Goal: Navigation & Orientation: Find specific page/section

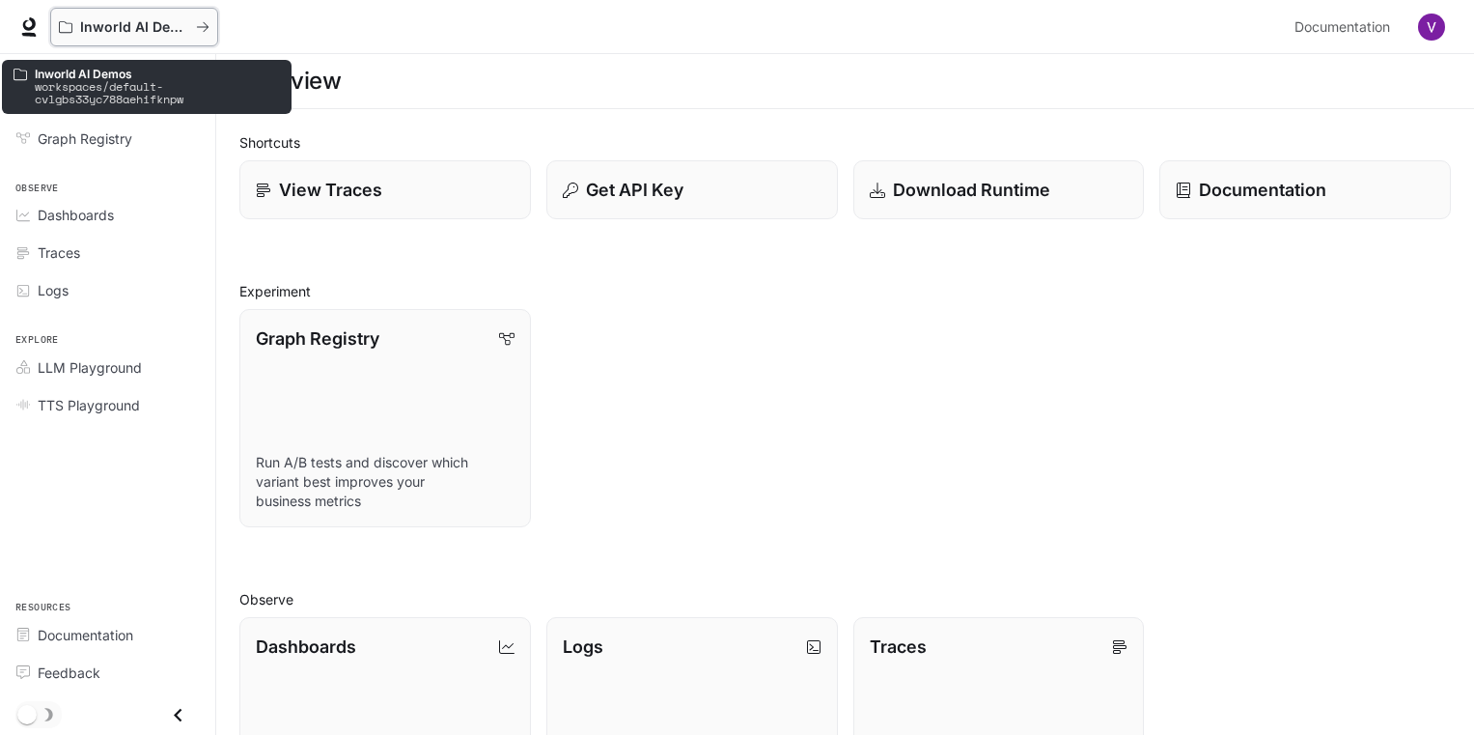
click at [162, 27] on p "Inworld AI Demos" at bounding box center [134, 27] width 108 height 16
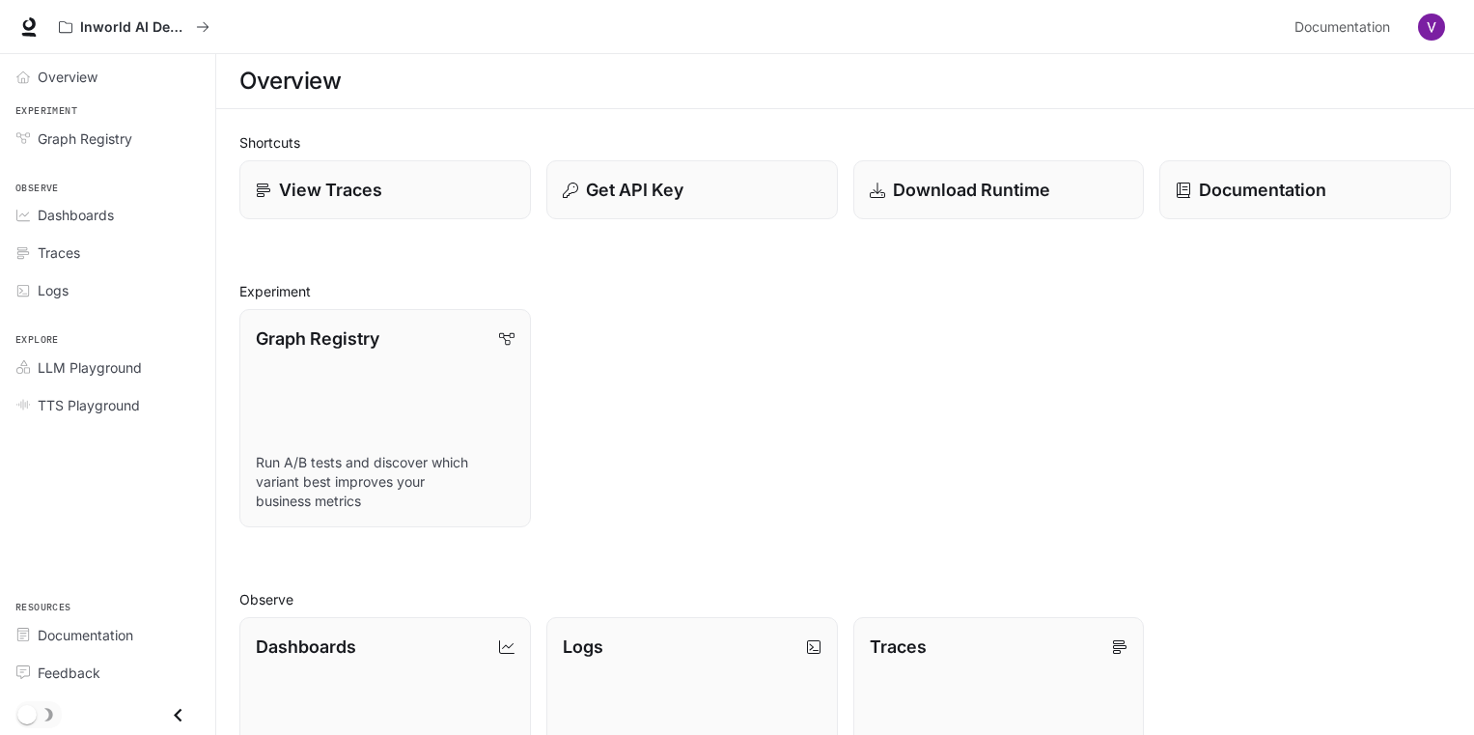
click at [1424, 21] on img "button" at bounding box center [1431, 27] width 27 height 27
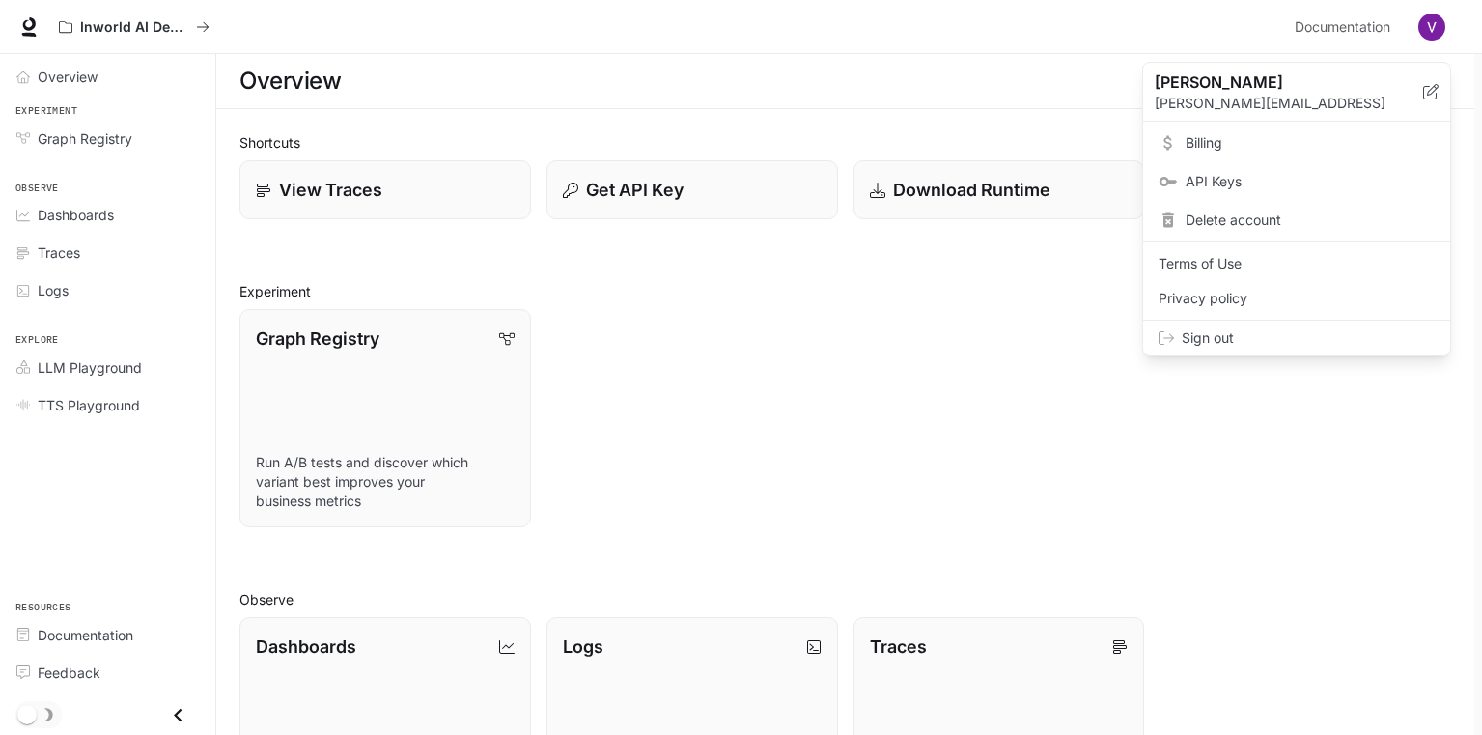
click at [1234, 181] on span "API Keys" at bounding box center [1310, 181] width 249 height 19
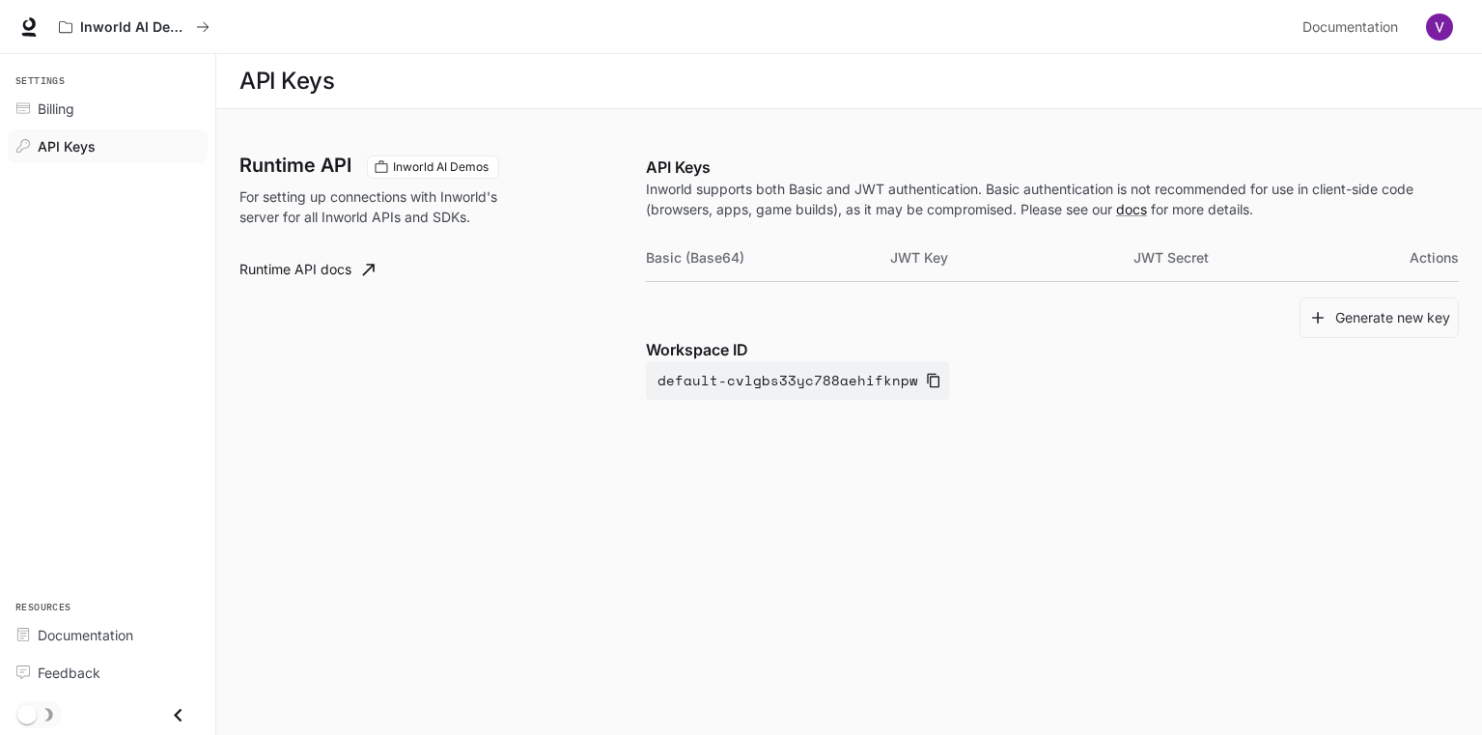
click at [1450, 16] on button "button" at bounding box center [1439, 27] width 39 height 39
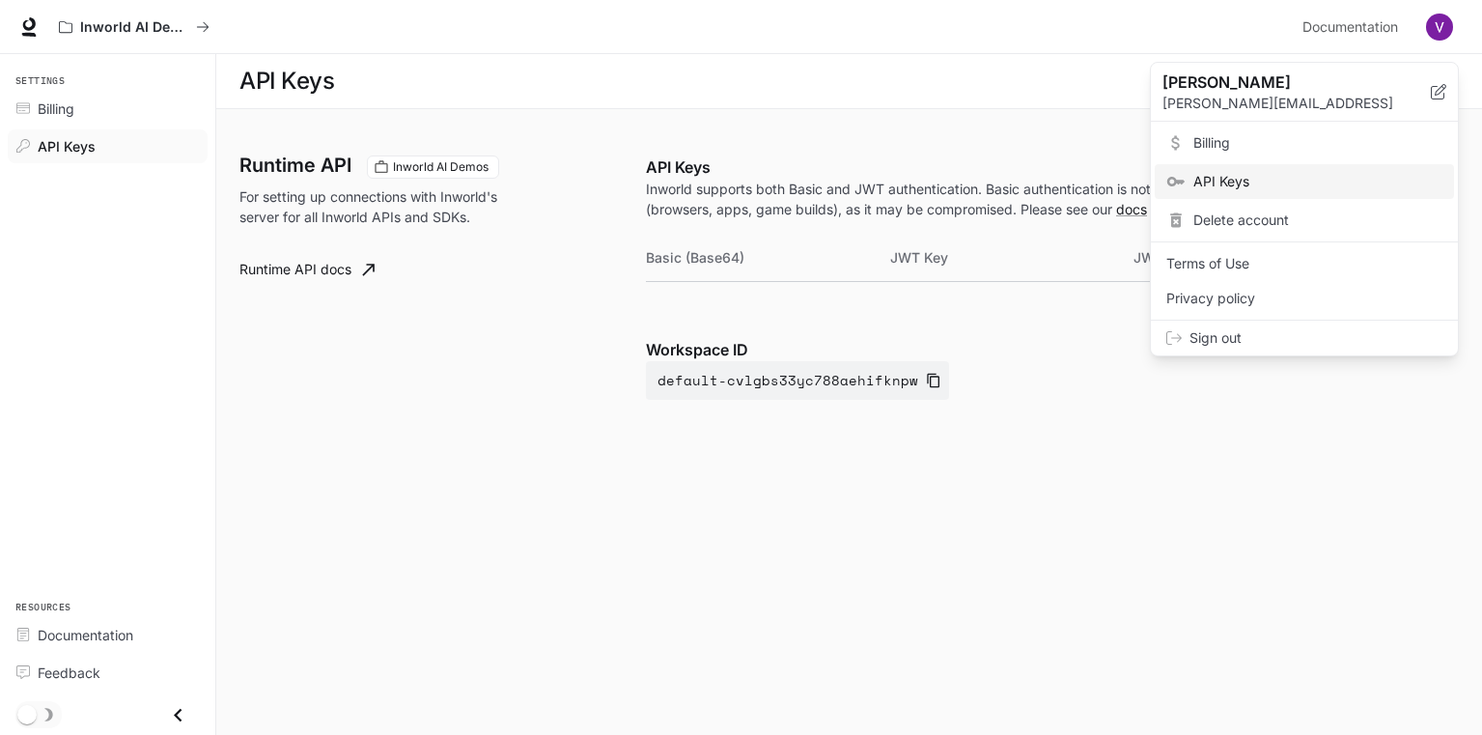
click at [495, 460] on div at bounding box center [741, 367] width 1482 height 735
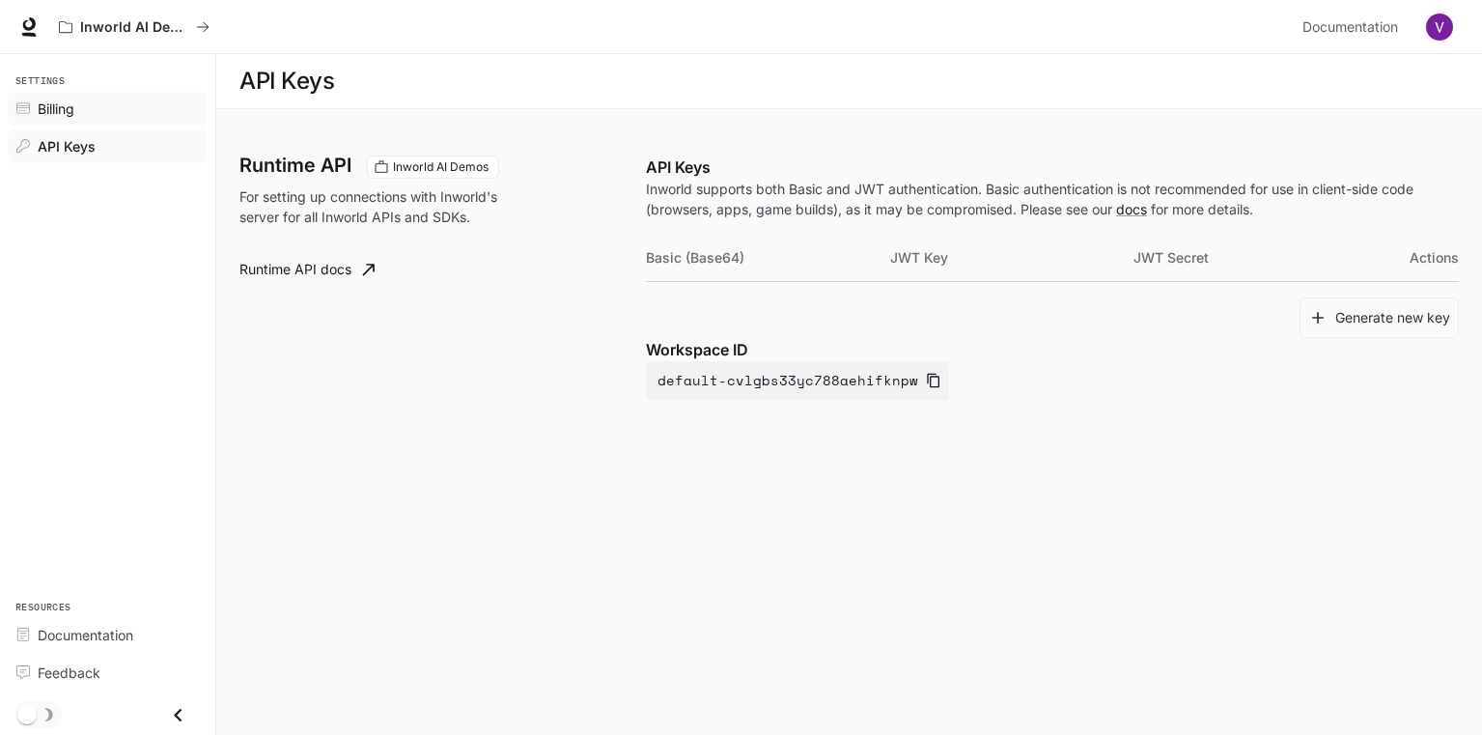
click at [64, 112] on span "Billing" at bounding box center [56, 108] width 37 height 20
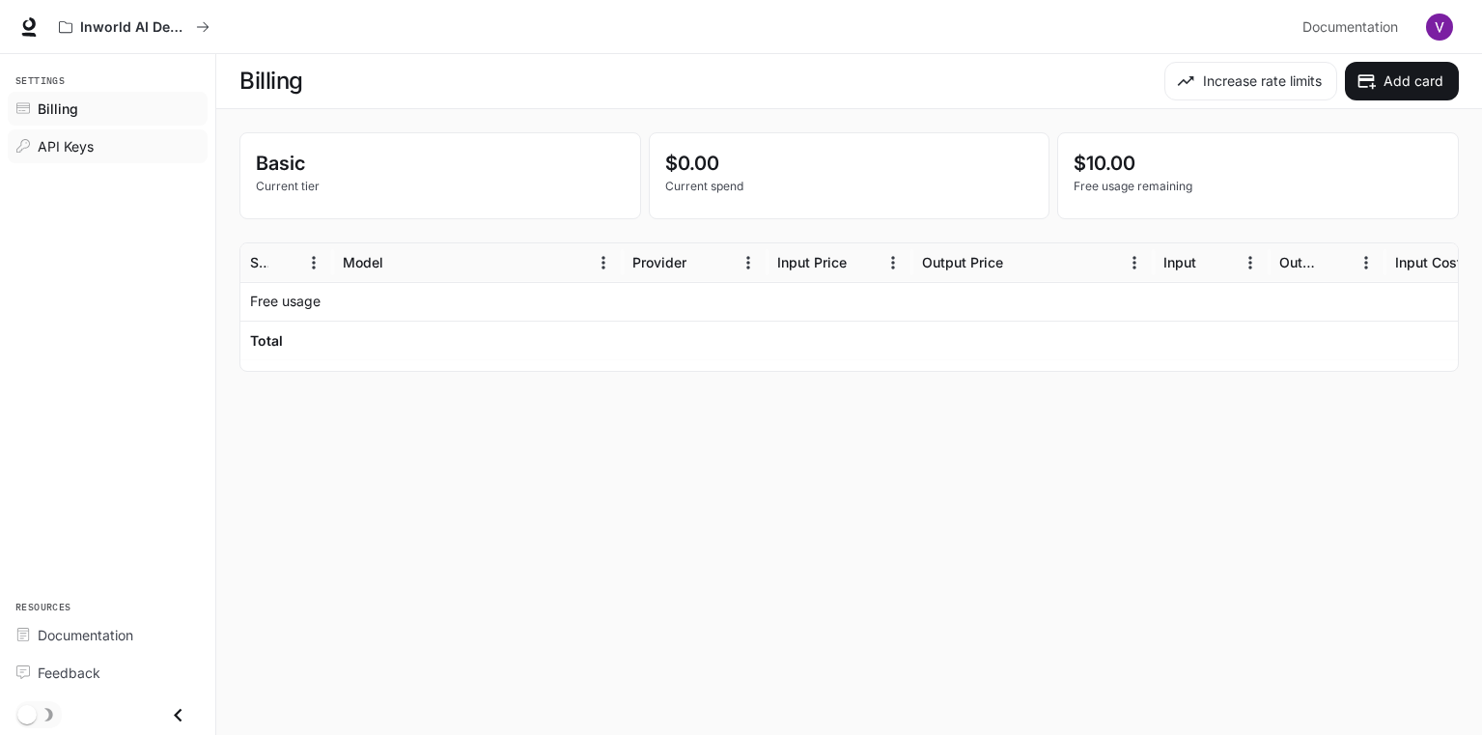
click at [67, 133] on link "API Keys" at bounding box center [108, 146] width 200 height 34
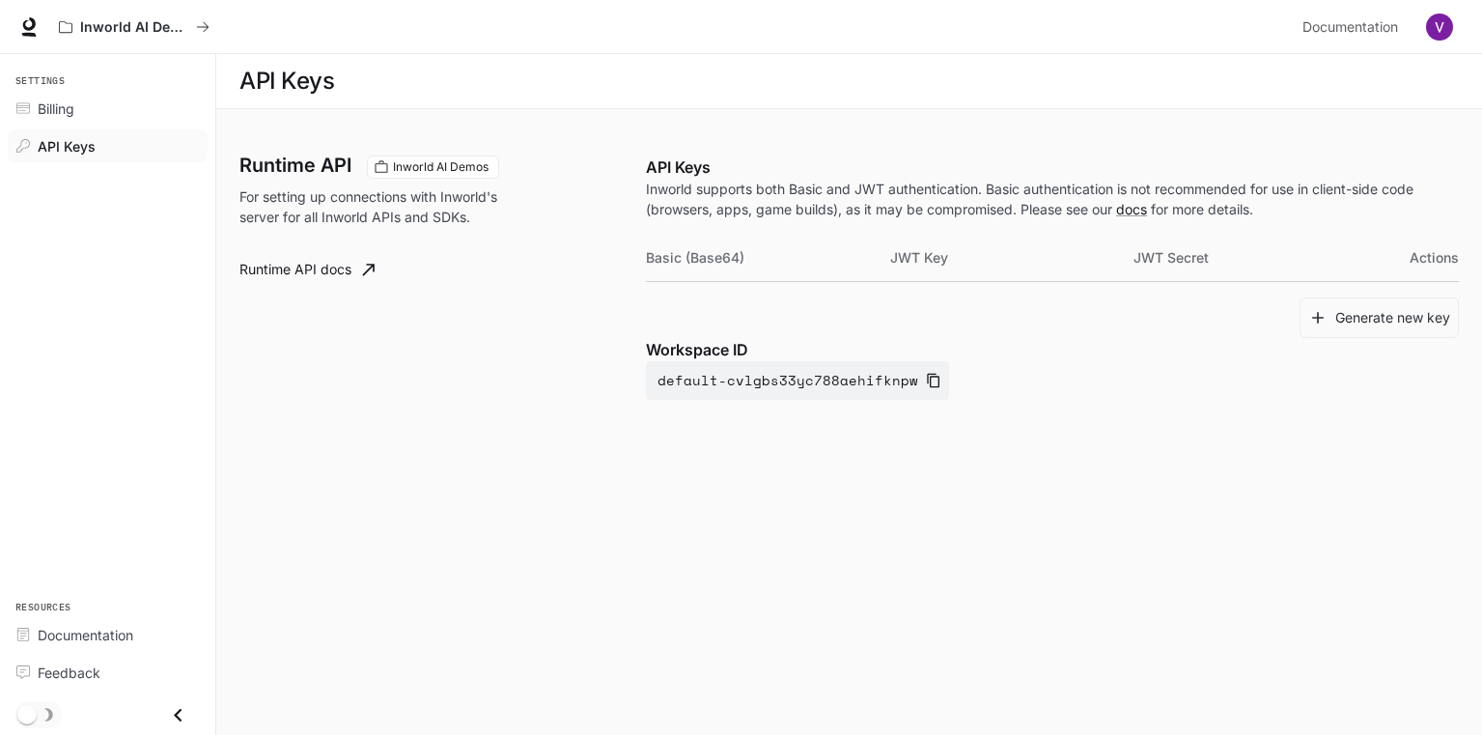
click at [178, 716] on icon "Close drawer" at bounding box center [178, 715] width 8 height 14
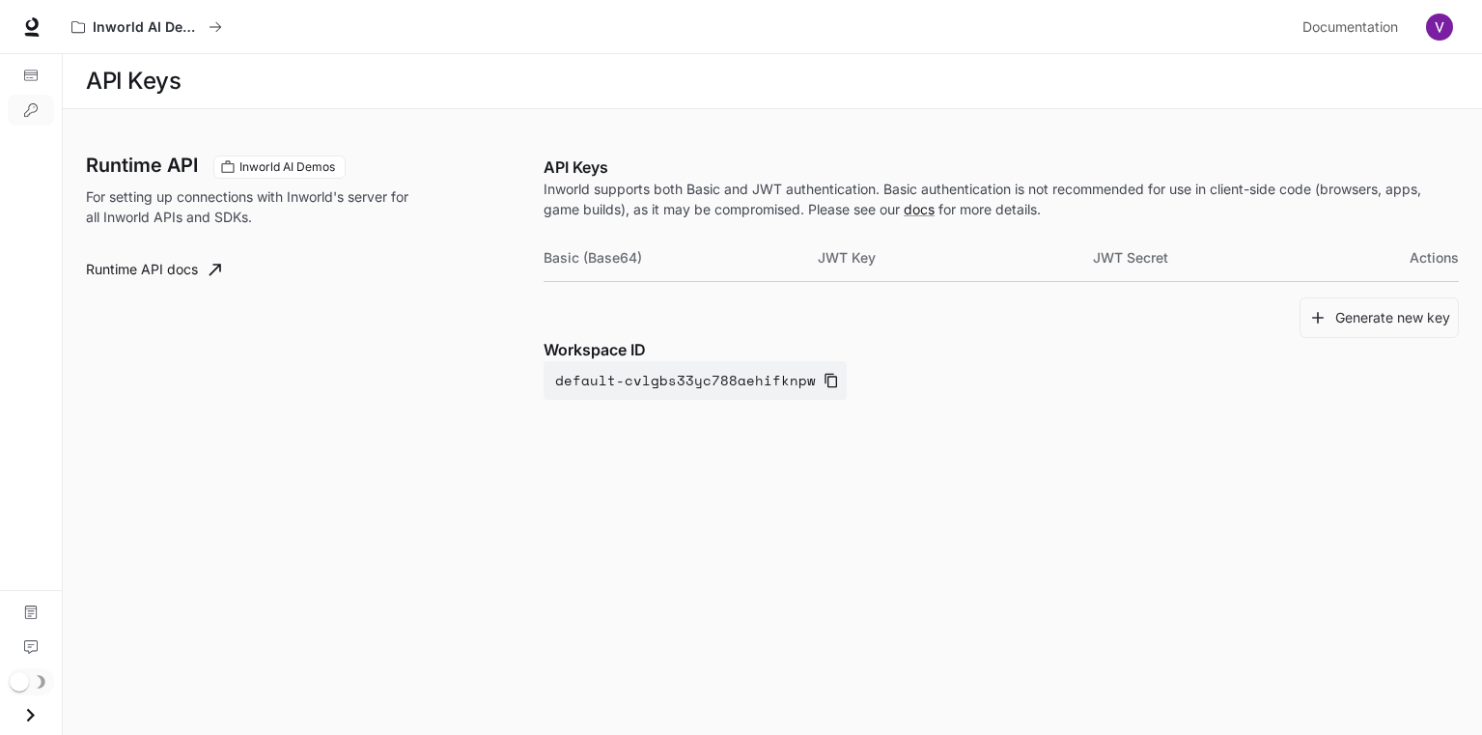
click at [30, 719] on icon "Open drawer" at bounding box center [30, 715] width 26 height 26
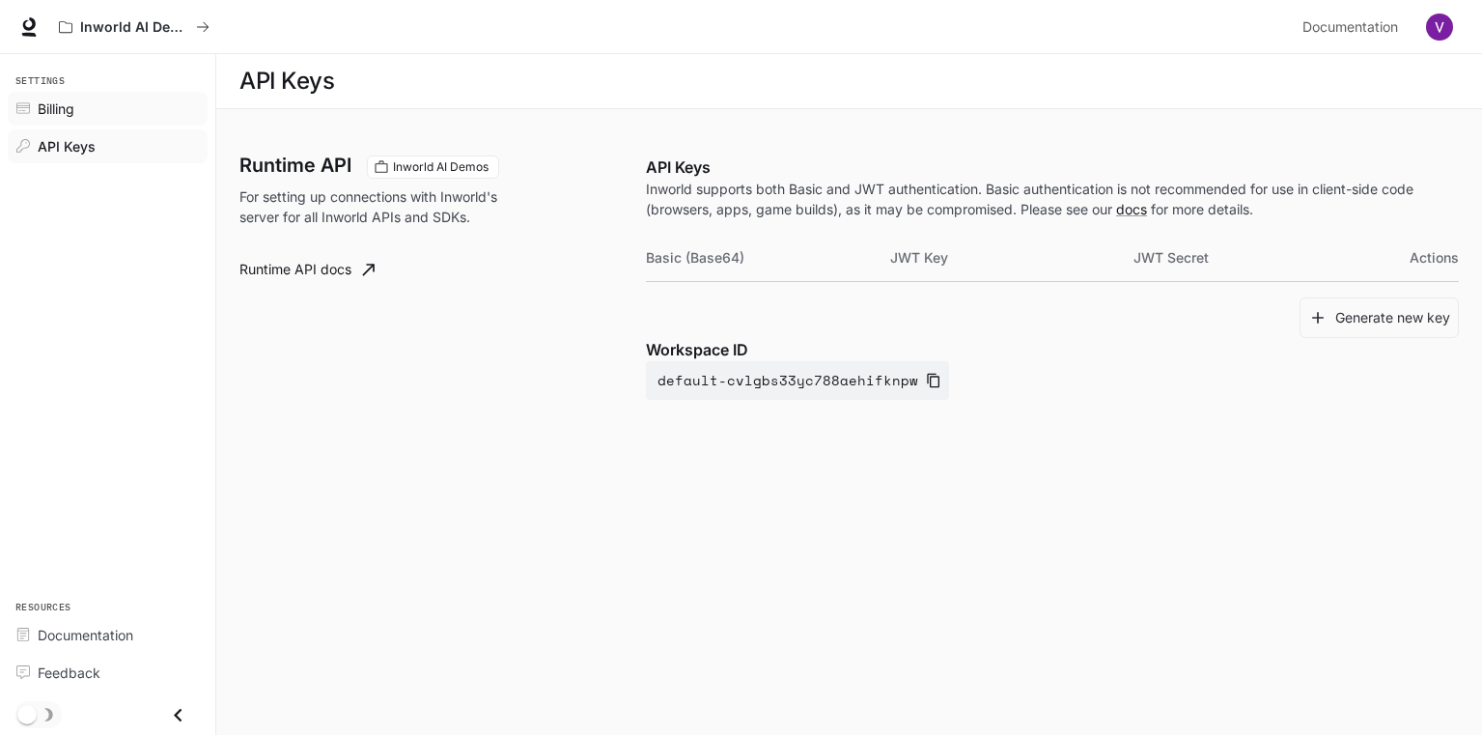
click at [64, 106] on span "Billing" at bounding box center [56, 108] width 37 height 20
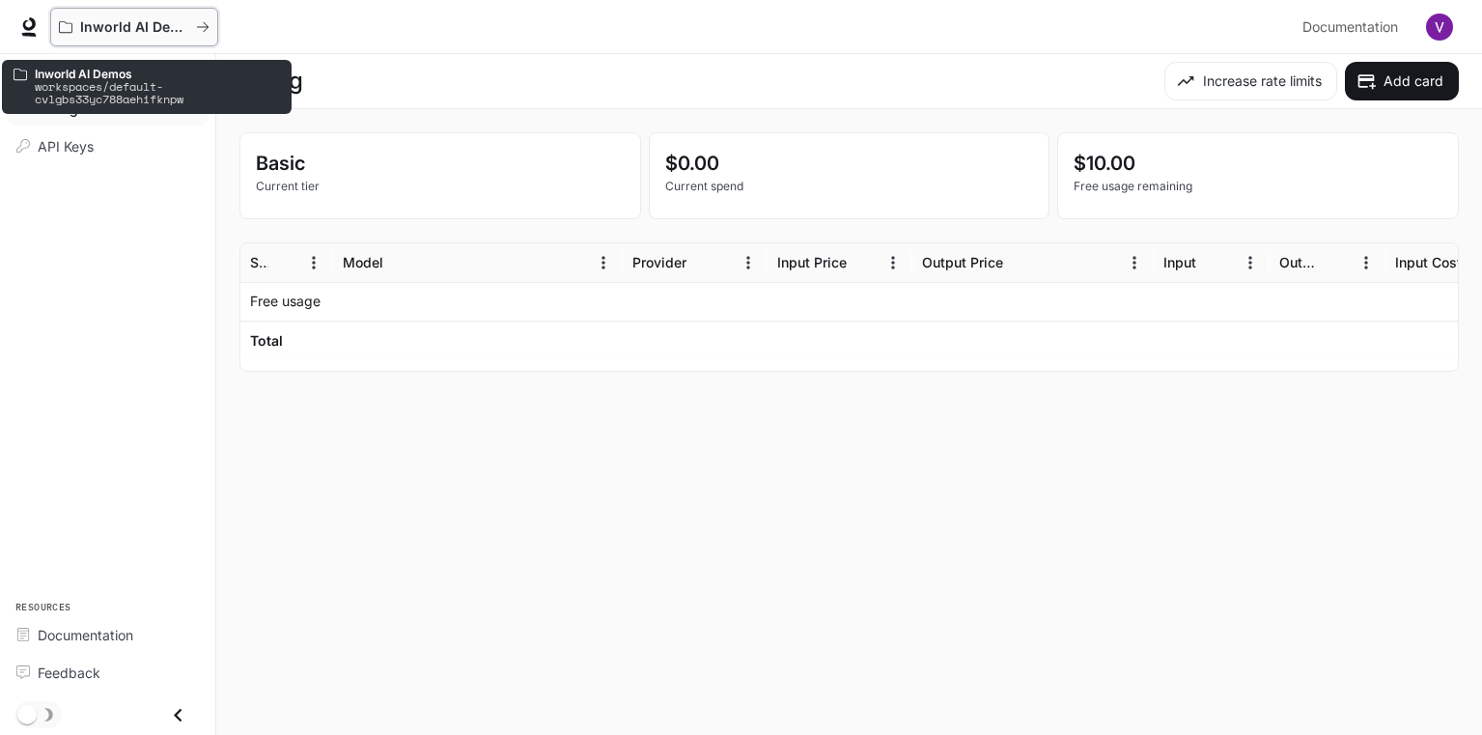
click at [136, 30] on p "Inworld AI Demos" at bounding box center [134, 27] width 108 height 16
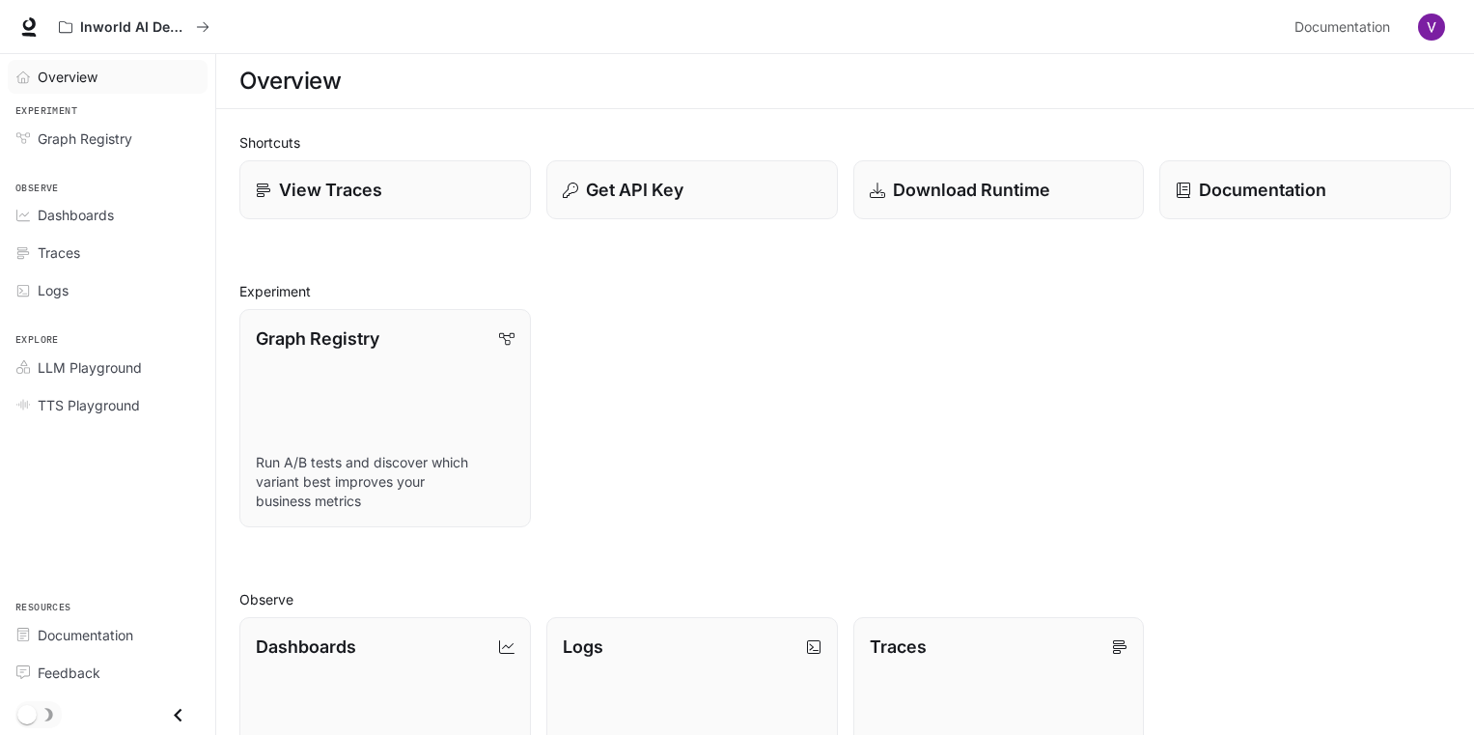
click at [80, 62] on link "Overview" at bounding box center [108, 77] width 200 height 34
click at [83, 72] on span "Overview" at bounding box center [69, 77] width 62 height 20
click at [94, 137] on span "Graph Registry" at bounding box center [85, 138] width 95 height 20
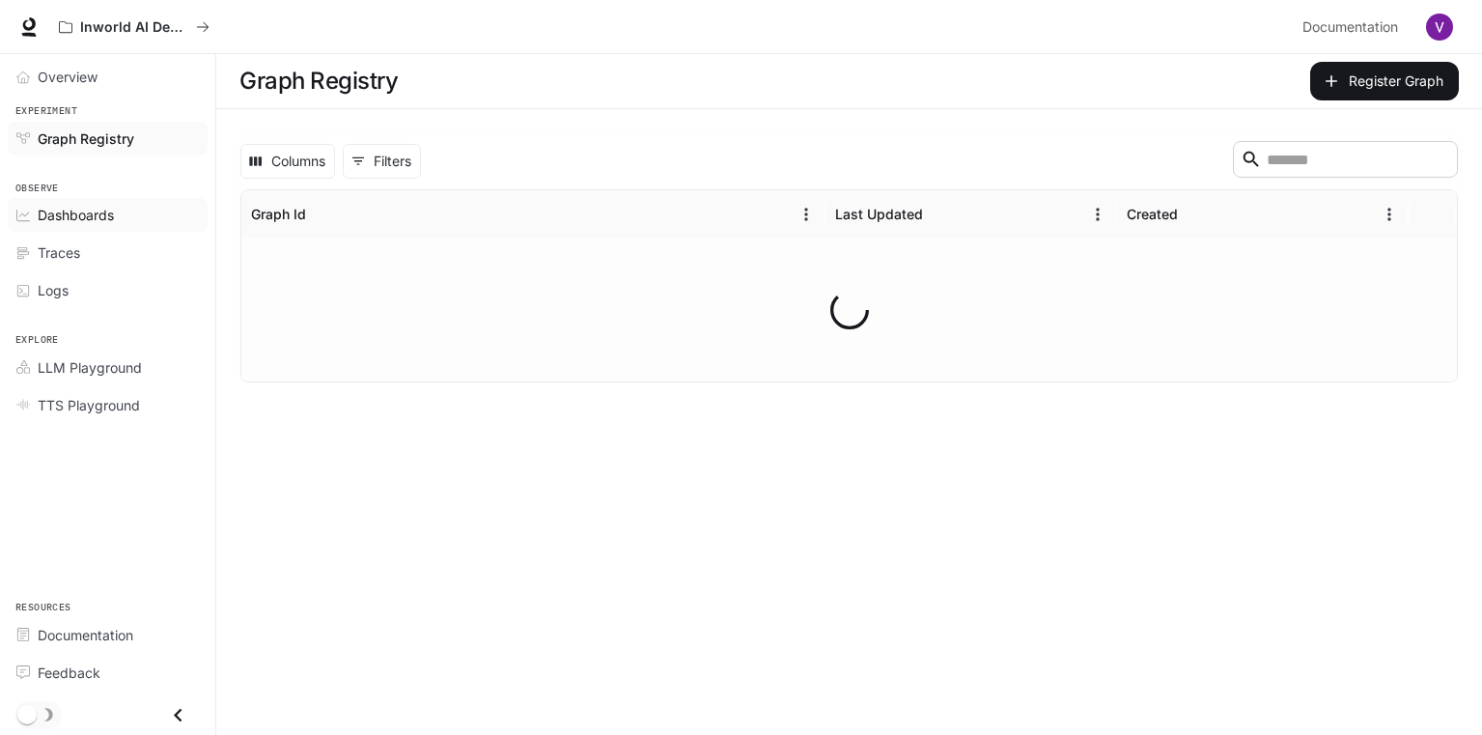
click at [95, 207] on span "Dashboards" at bounding box center [76, 215] width 76 height 20
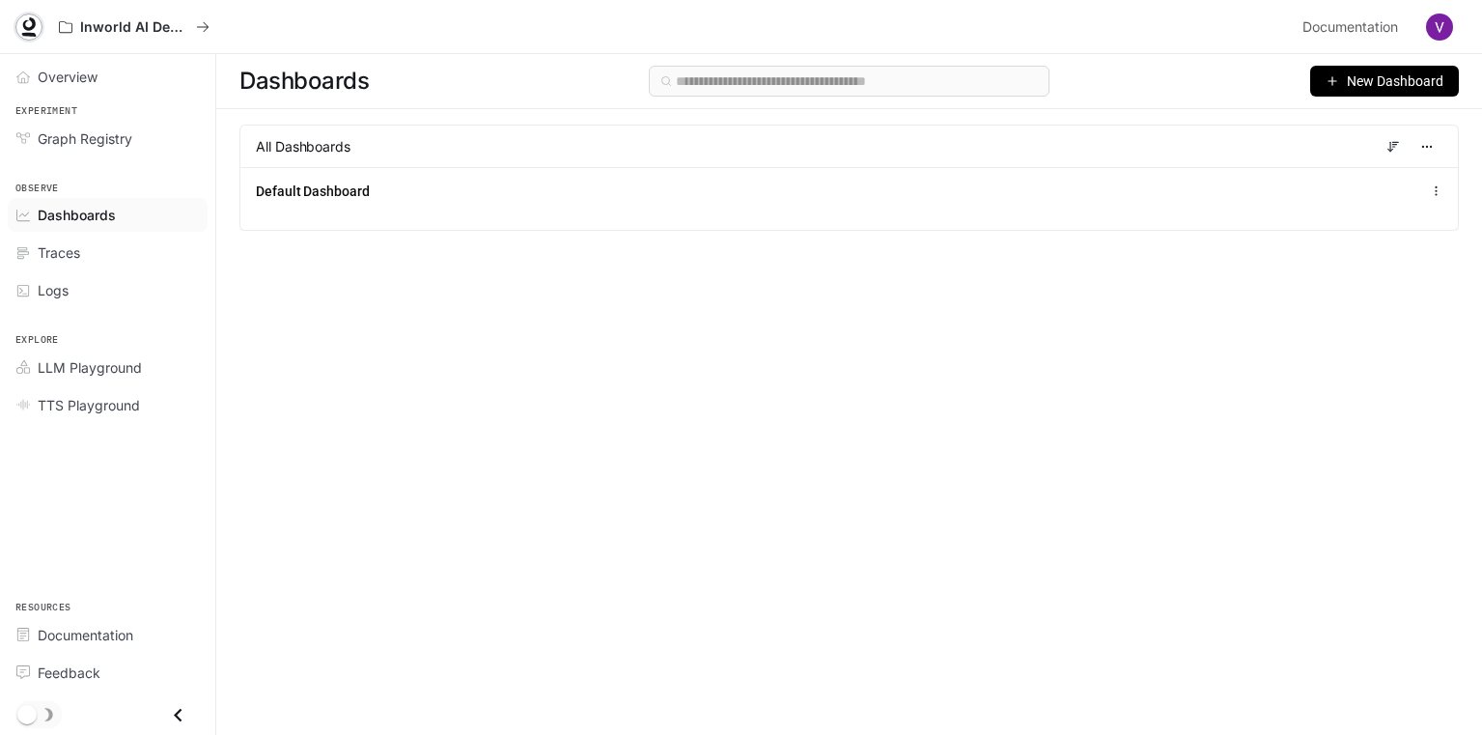
click at [27, 30] on icon at bounding box center [29, 24] width 13 height 14
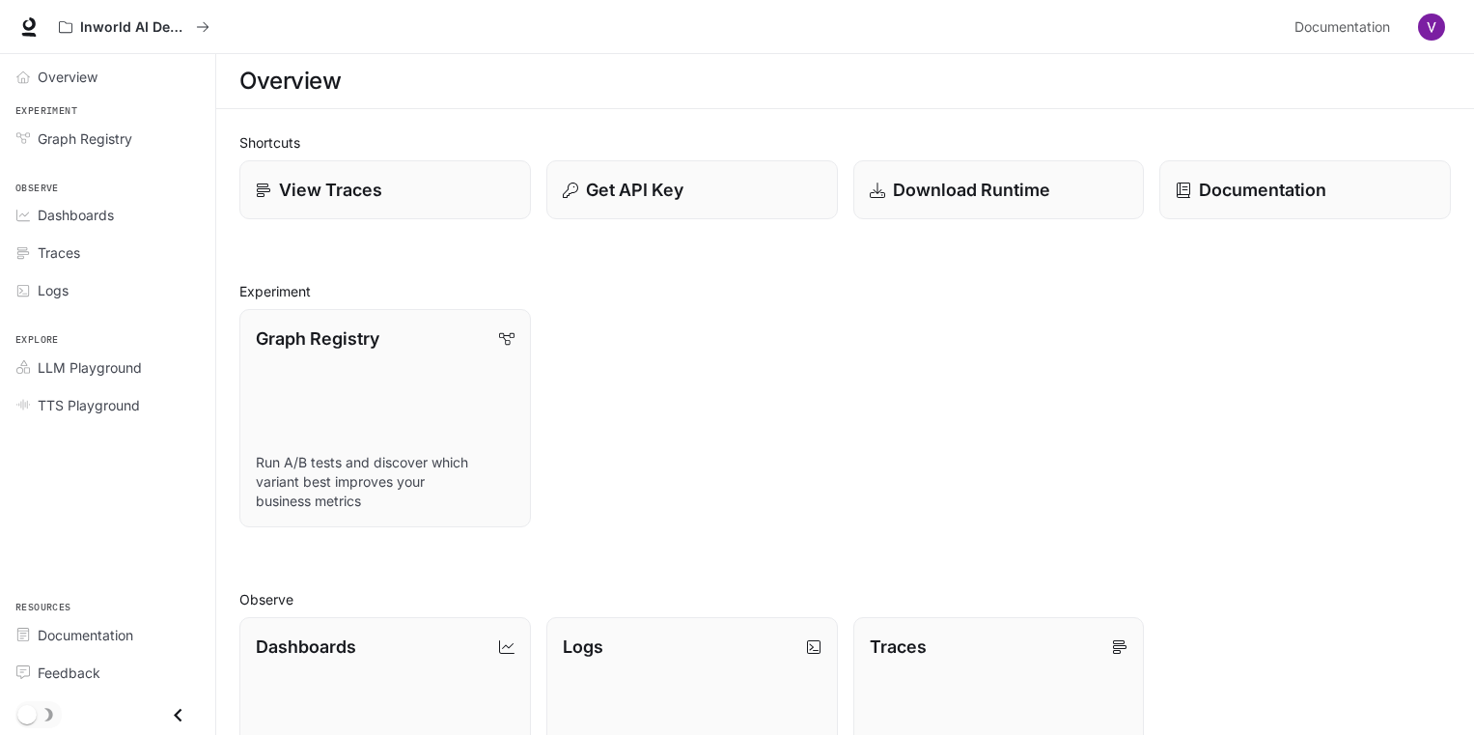
click at [1459, 37] on div "Inworld AI Demos Documentation Documentation" at bounding box center [737, 27] width 1474 height 54
click at [1442, 35] on button "button" at bounding box center [1432, 27] width 39 height 39
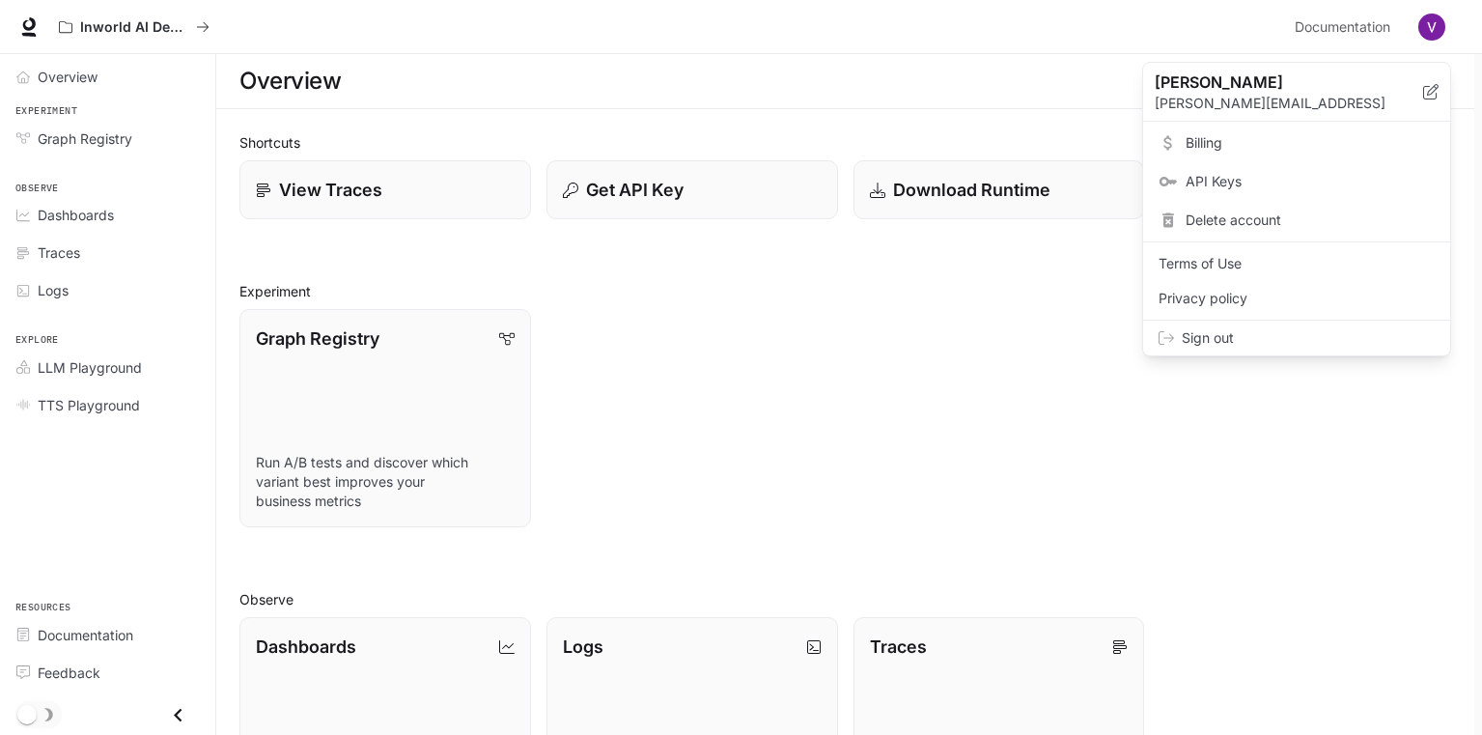
click at [1219, 329] on span "Sign out" at bounding box center [1308, 337] width 253 height 19
